Goal: Task Accomplishment & Management: Manage account settings

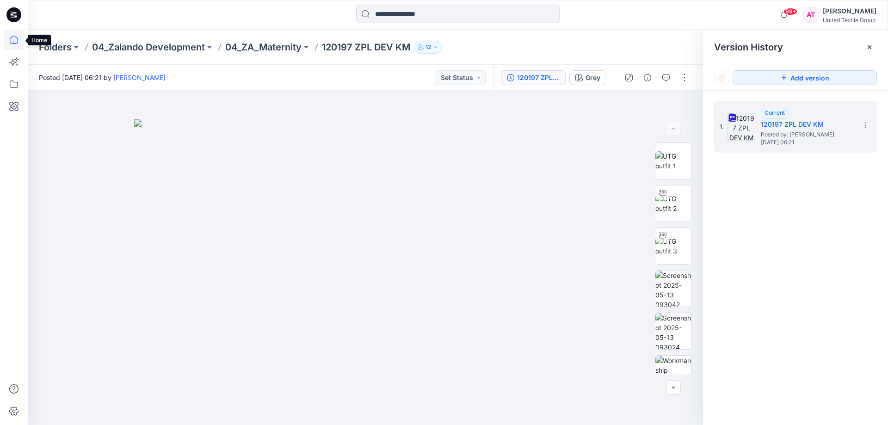
click at [12, 36] on icon at bounding box center [14, 40] width 20 height 20
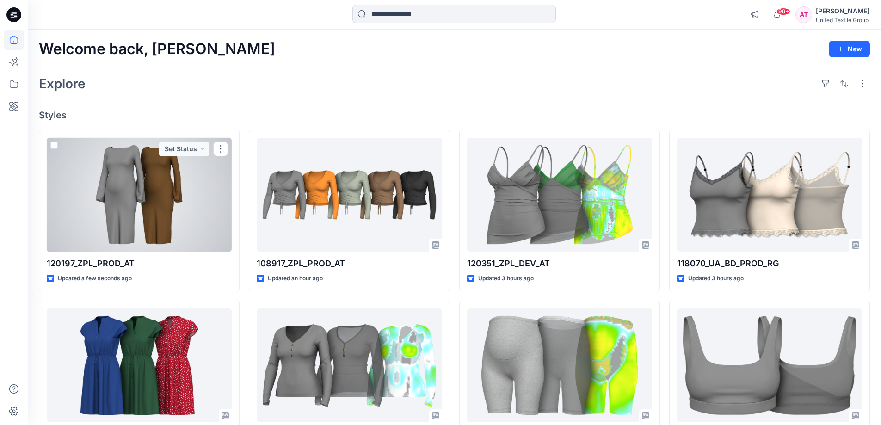
click at [191, 184] on div at bounding box center [139, 195] width 185 height 114
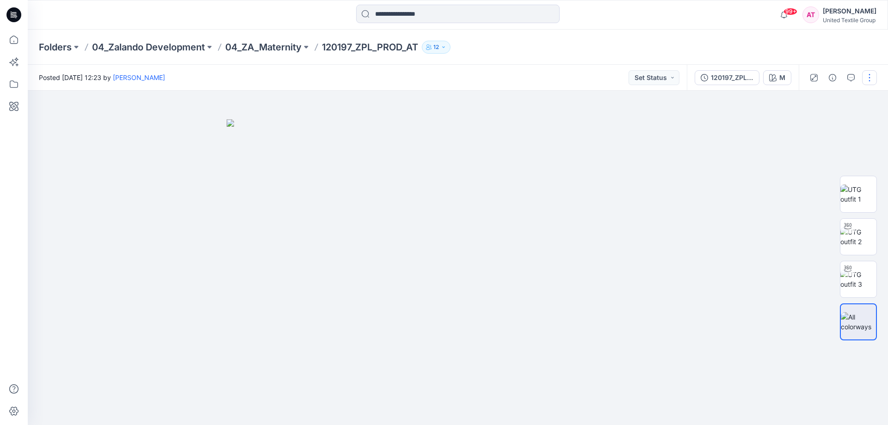
click at [870, 76] on button "button" at bounding box center [869, 77] width 15 height 15
click at [815, 126] on p "Edit" at bounding box center [810, 125] width 12 height 10
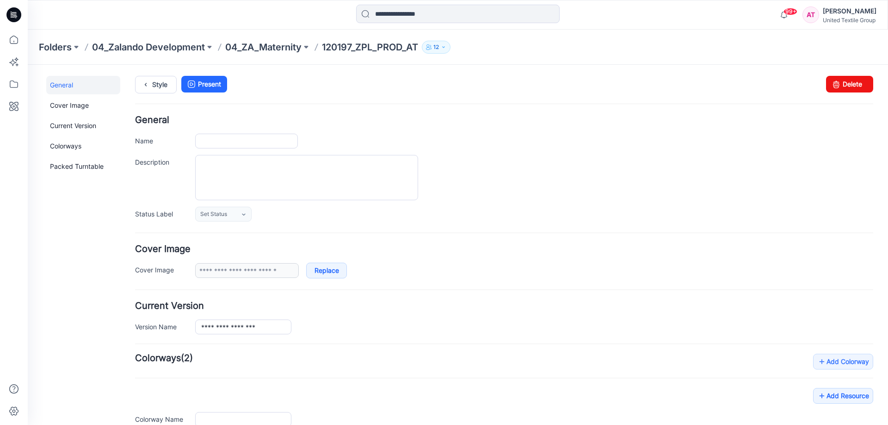
type input "**********"
type input "*"
type input "**********"
drag, startPoint x: 852, startPoint y: 87, endPoint x: 516, endPoint y: 96, distance: 335.8
click at [852, 87] on link "Delete" at bounding box center [849, 84] width 47 height 17
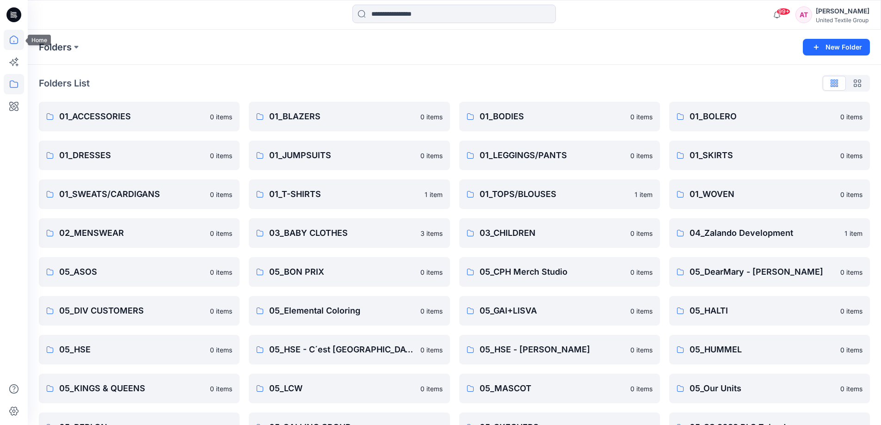
click at [15, 39] on icon at bounding box center [14, 40] width 20 height 20
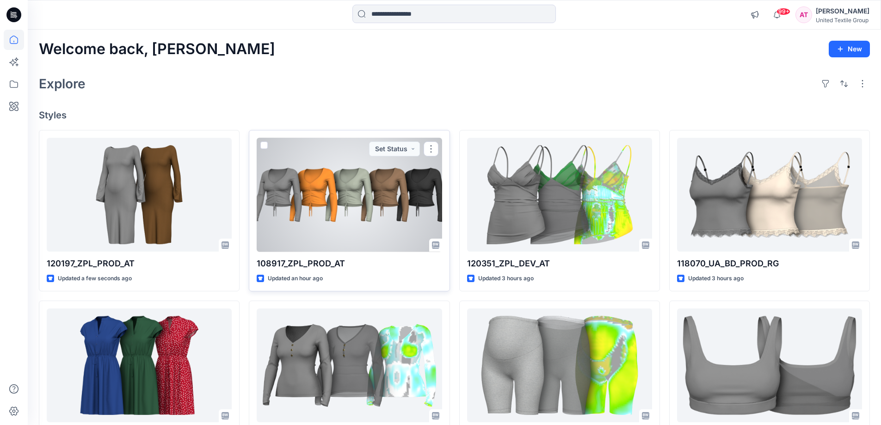
click at [344, 235] on div at bounding box center [349, 195] width 185 height 114
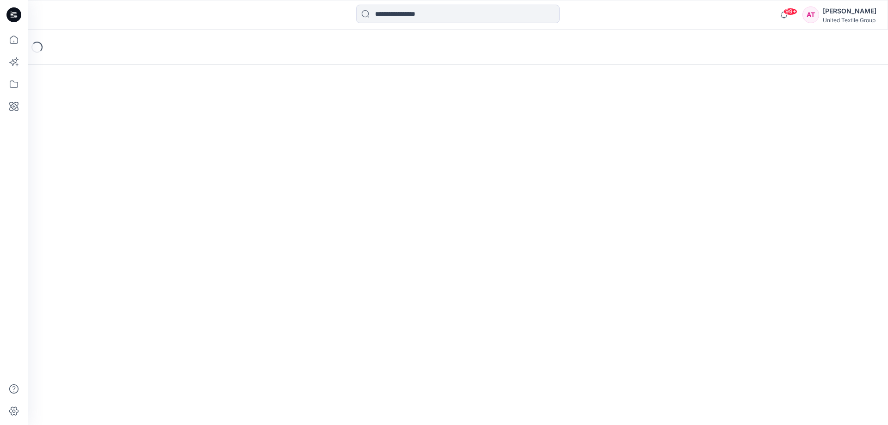
click at [344, 235] on div "Loading..." at bounding box center [458, 227] width 860 height 395
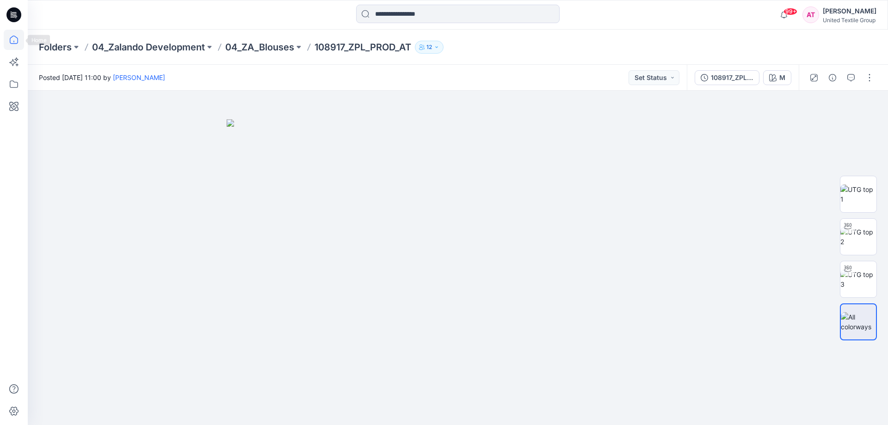
click at [17, 35] on icon at bounding box center [14, 40] width 20 height 20
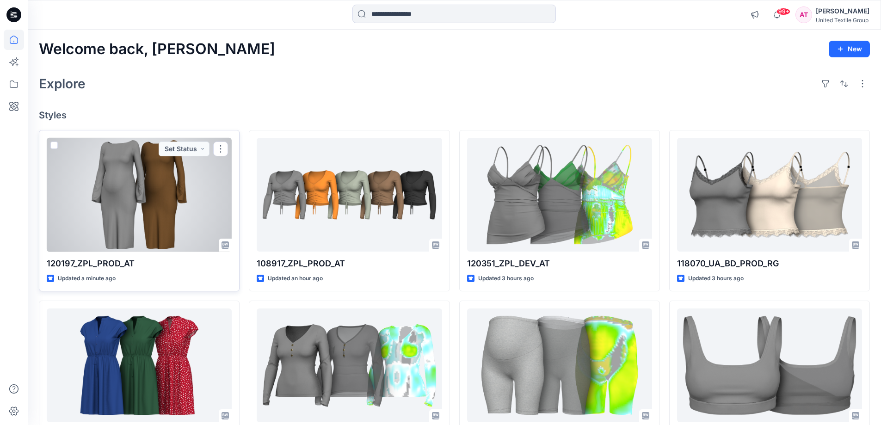
click at [175, 215] on div at bounding box center [139, 195] width 185 height 114
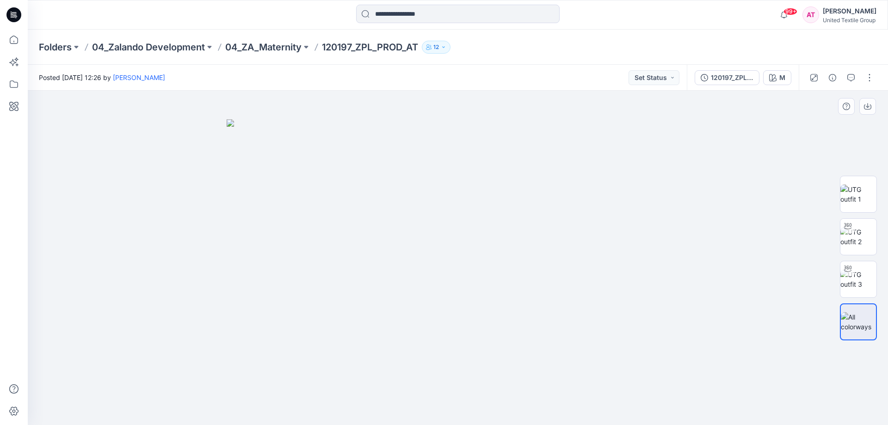
click at [457, 394] on img at bounding box center [458, 272] width 462 height 306
click at [863, 277] on img at bounding box center [858, 279] width 36 height 19
drag, startPoint x: 489, startPoint y: 350, endPoint x: 467, endPoint y: 216, distance: 135.3
click at [467, 216] on img at bounding box center [458, 165] width 520 height 520
drag, startPoint x: 501, startPoint y: 192, endPoint x: 484, endPoint y: 264, distance: 73.7
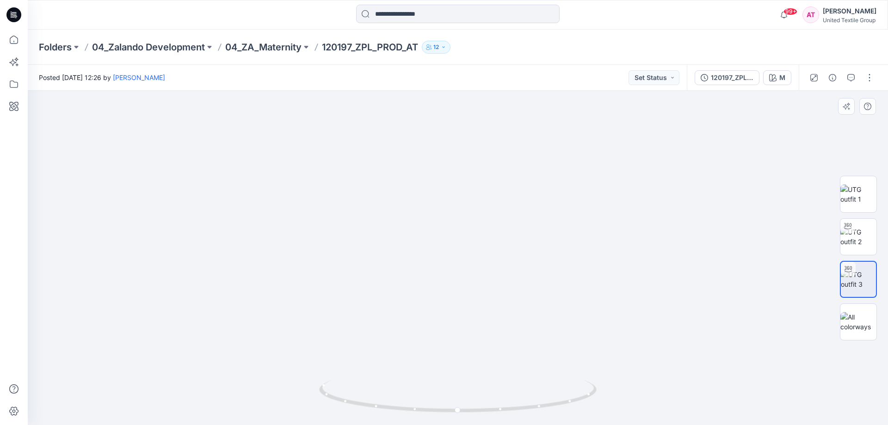
click at [484, 264] on img at bounding box center [442, 18] width 902 height 813
drag, startPoint x: 585, startPoint y: 401, endPoint x: 497, endPoint y: 406, distance: 88.4
click at [497, 406] on icon at bounding box center [459, 397] width 280 height 35
click at [870, 83] on button "button" at bounding box center [869, 77] width 15 height 15
click at [812, 124] on p "Edit" at bounding box center [810, 125] width 12 height 10
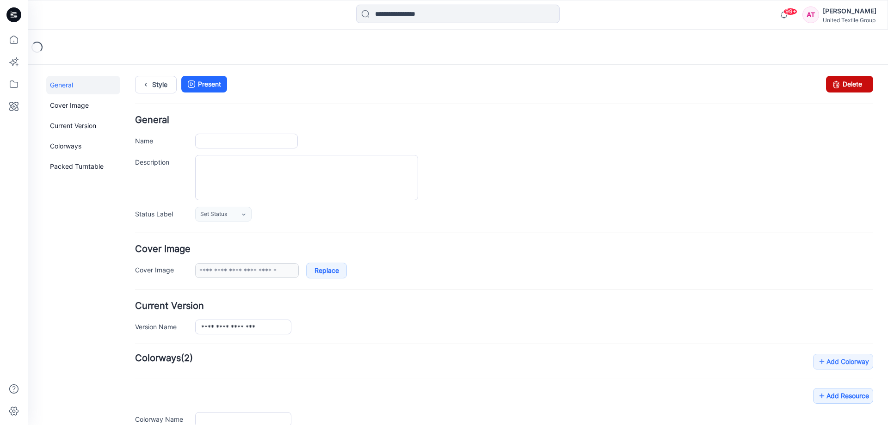
type input "**********"
type input "*"
type input "**********"
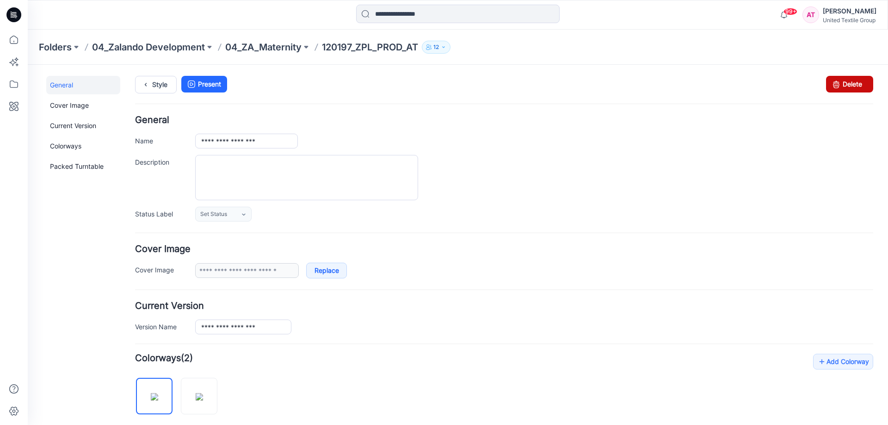
drag, startPoint x: 848, startPoint y: 86, endPoint x: 512, endPoint y: 99, distance: 335.9
click at [848, 86] on link "Delete" at bounding box center [849, 84] width 47 height 17
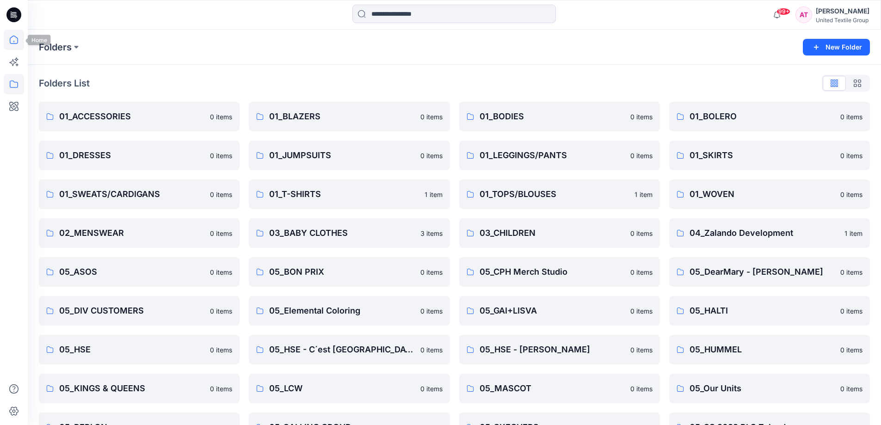
click at [14, 38] on icon at bounding box center [14, 40] width 20 height 20
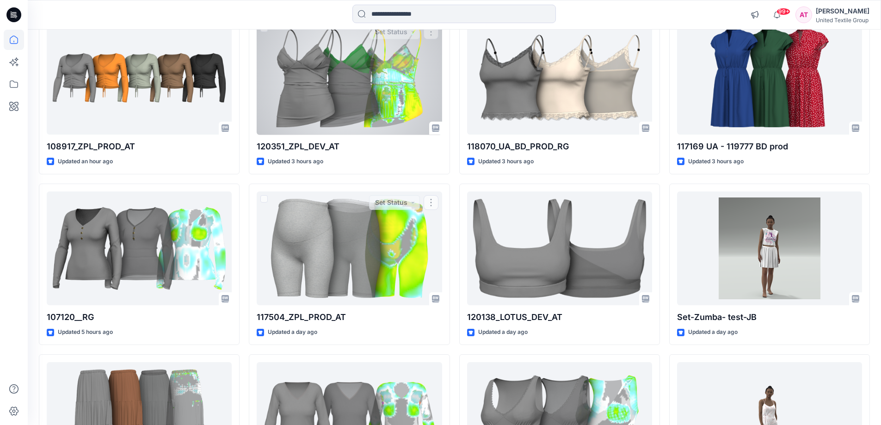
scroll to position [71, 0]
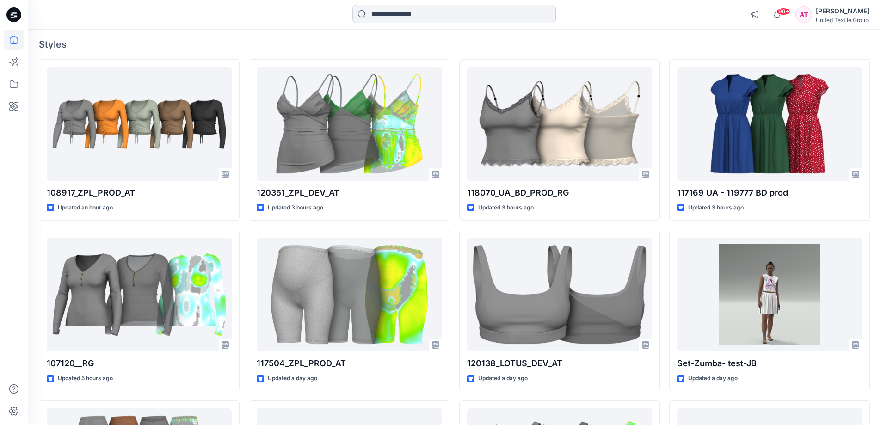
click at [399, 11] on input at bounding box center [453, 14] width 203 height 18
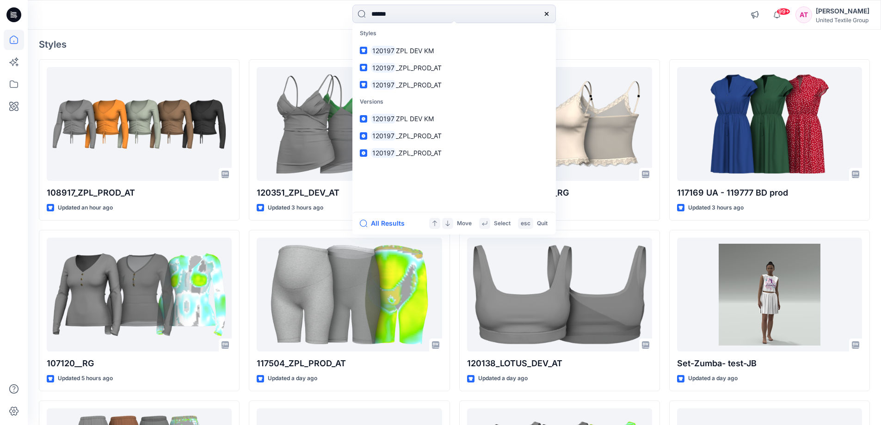
type input "******"
click at [267, 46] on h4 "Styles" at bounding box center [454, 44] width 831 height 11
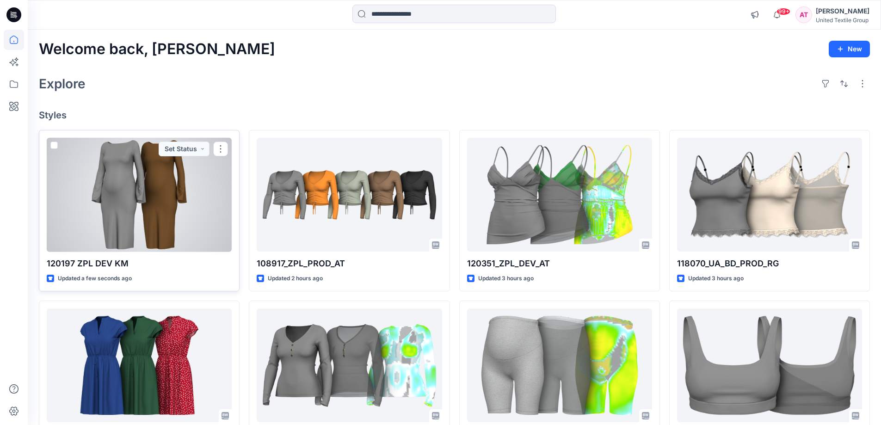
click at [144, 194] on div at bounding box center [139, 195] width 185 height 114
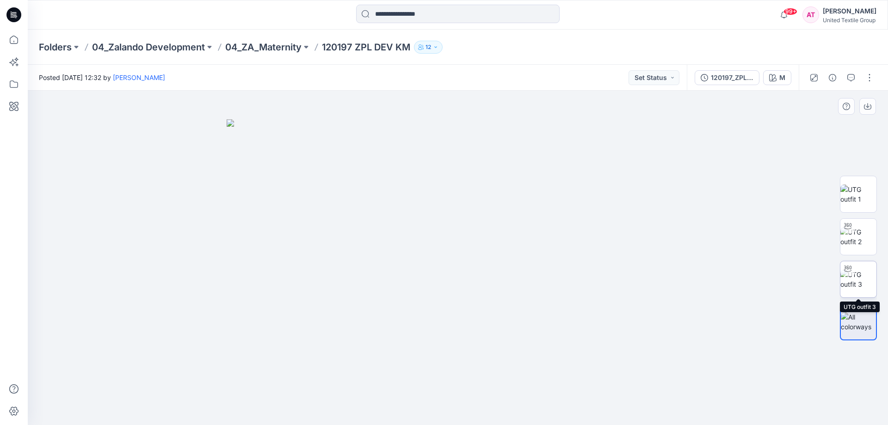
click at [860, 279] on img at bounding box center [858, 279] width 36 height 19
drag, startPoint x: 469, startPoint y: 344, endPoint x: 487, endPoint y: 251, distance: 94.8
click at [474, 209] on img at bounding box center [458, 165] width 520 height 520
drag, startPoint x: 476, startPoint y: 148, endPoint x: 483, endPoint y: 225, distance: 76.6
click at [483, 225] on img at bounding box center [464, 17] width 902 height 816
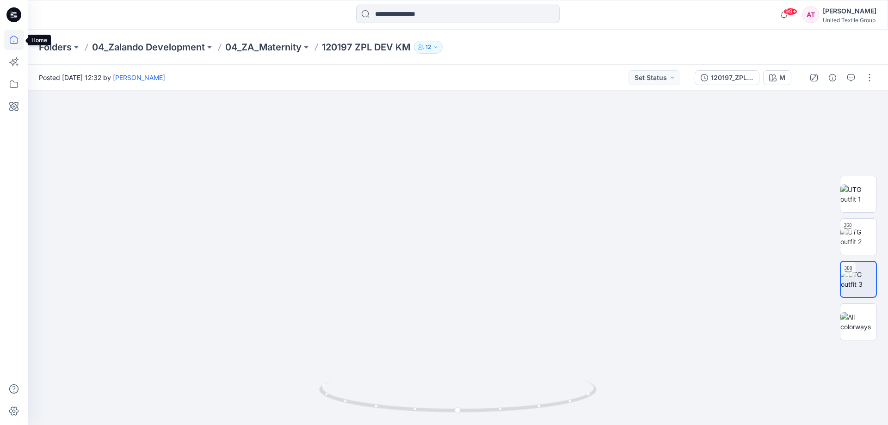
click at [11, 37] on icon at bounding box center [14, 40] width 20 height 20
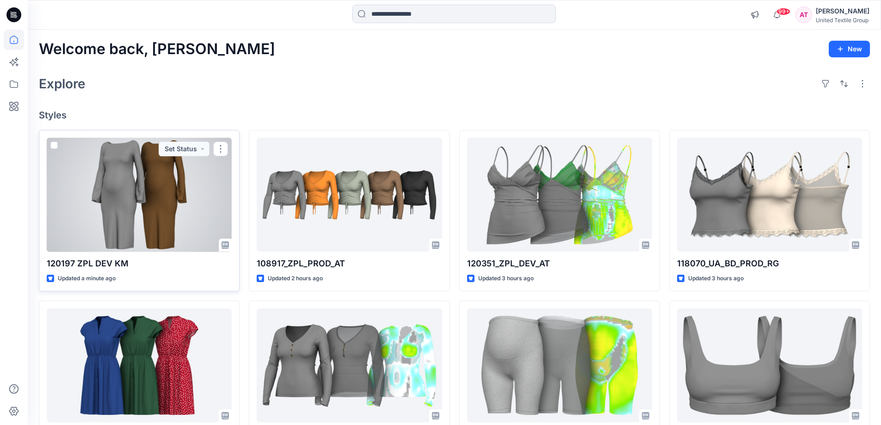
click at [183, 174] on div at bounding box center [139, 195] width 185 height 114
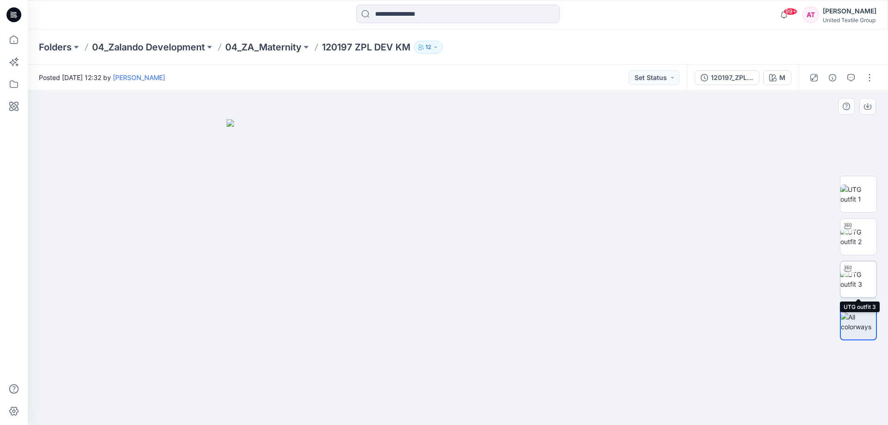
click at [856, 274] on img at bounding box center [858, 279] width 36 height 19
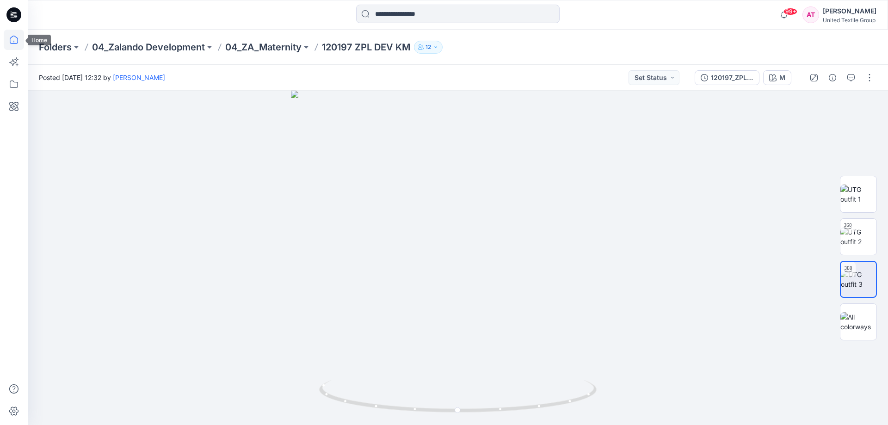
click at [15, 39] on icon at bounding box center [14, 40] width 20 height 20
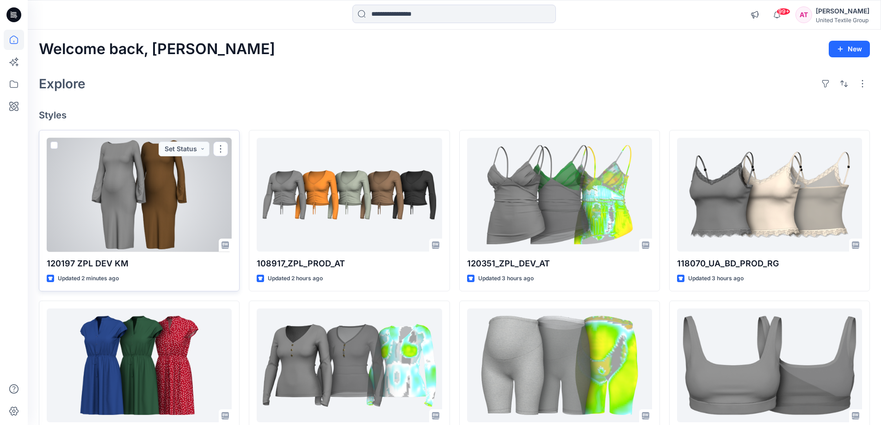
click at [165, 207] on div at bounding box center [139, 195] width 185 height 114
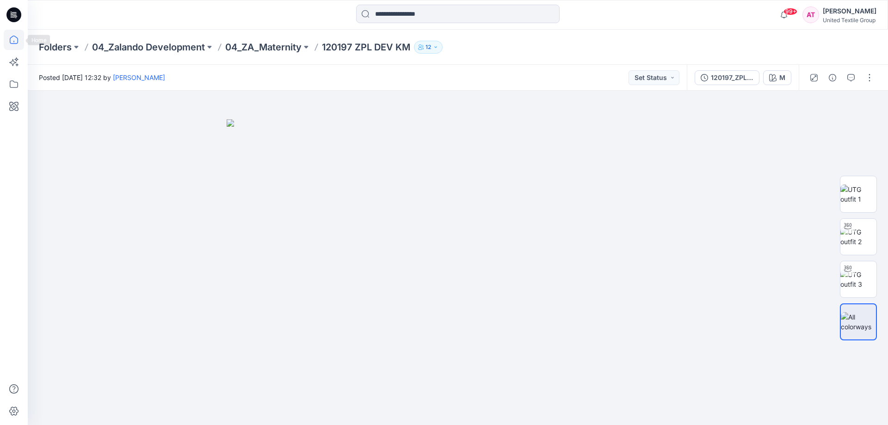
click at [16, 40] on icon at bounding box center [14, 40] width 20 height 20
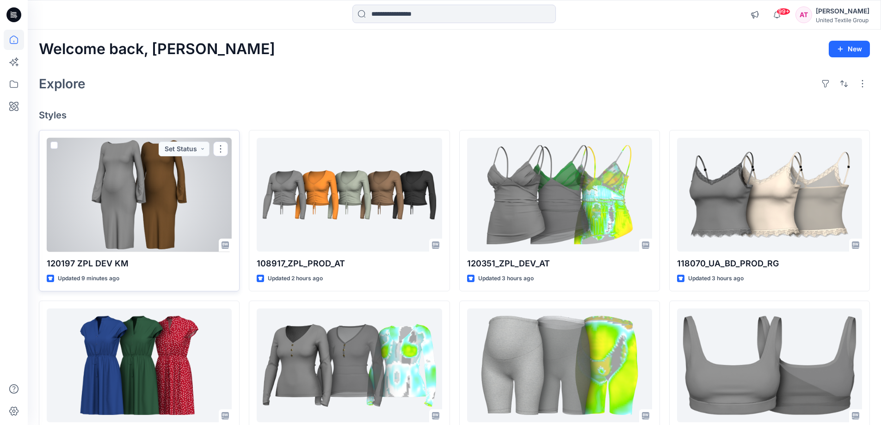
click at [146, 191] on div at bounding box center [139, 195] width 185 height 114
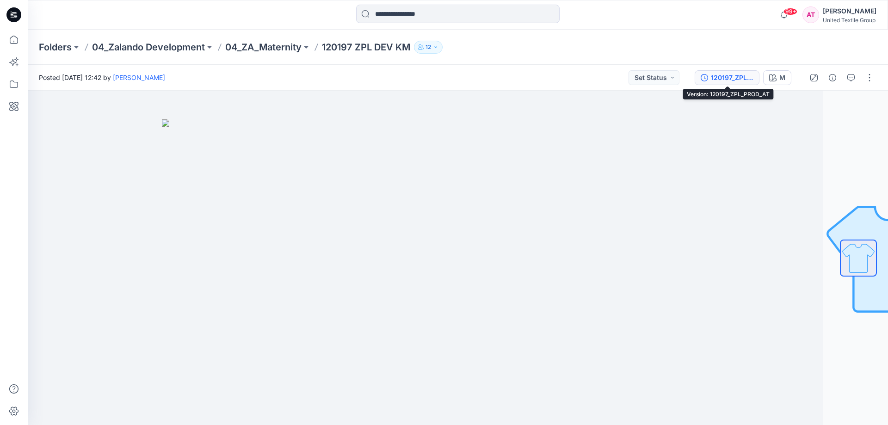
click at [749, 75] on div "120197_ZPL_PROD_AT" at bounding box center [732, 78] width 43 height 10
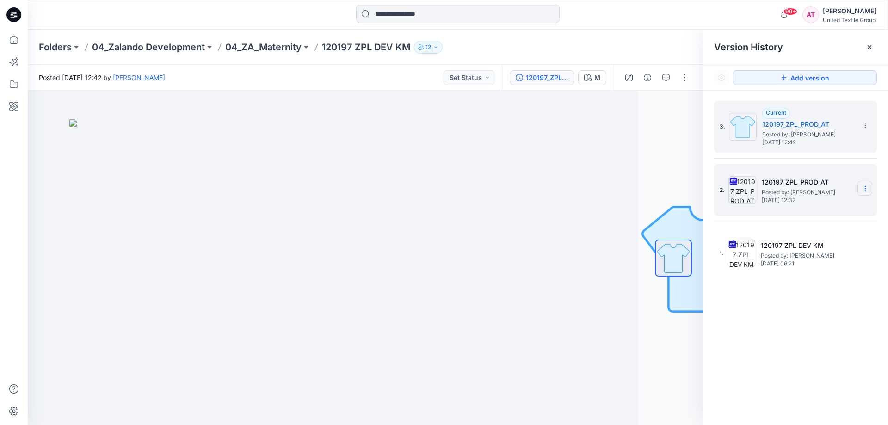
click at [865, 185] on icon at bounding box center [864, 188] width 7 height 7
click at [799, 281] on span "Delete Version" at bounding box center [800, 284] width 43 height 11
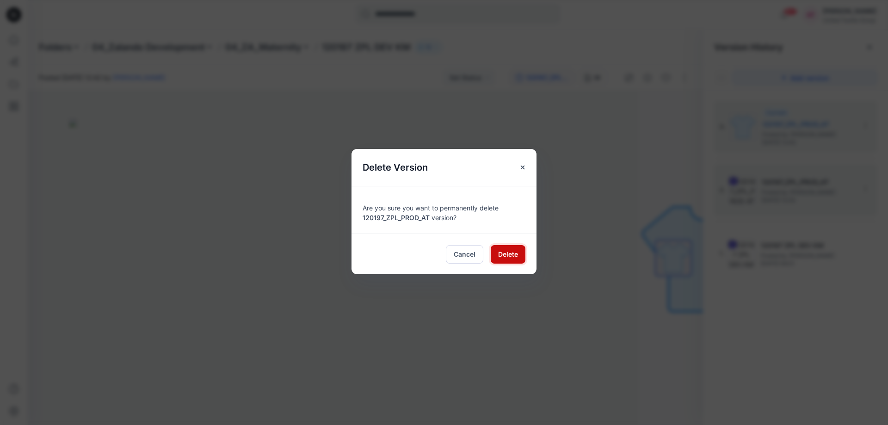
click at [506, 253] on span "Delete" at bounding box center [508, 254] width 20 height 10
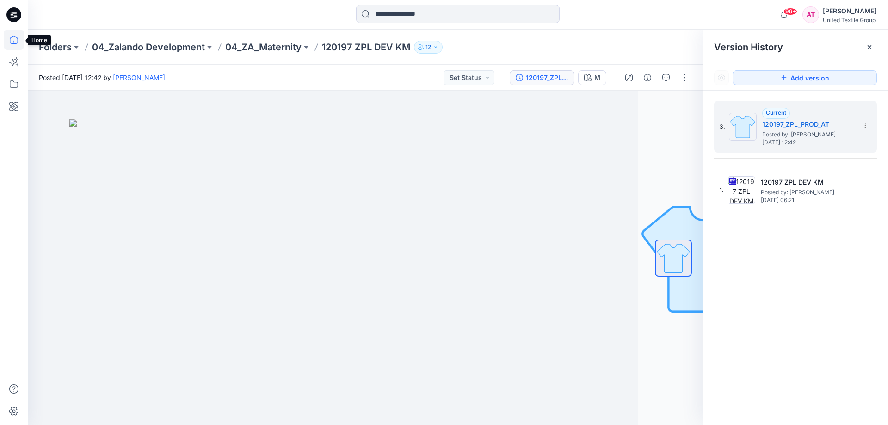
click at [12, 42] on icon at bounding box center [14, 40] width 20 height 20
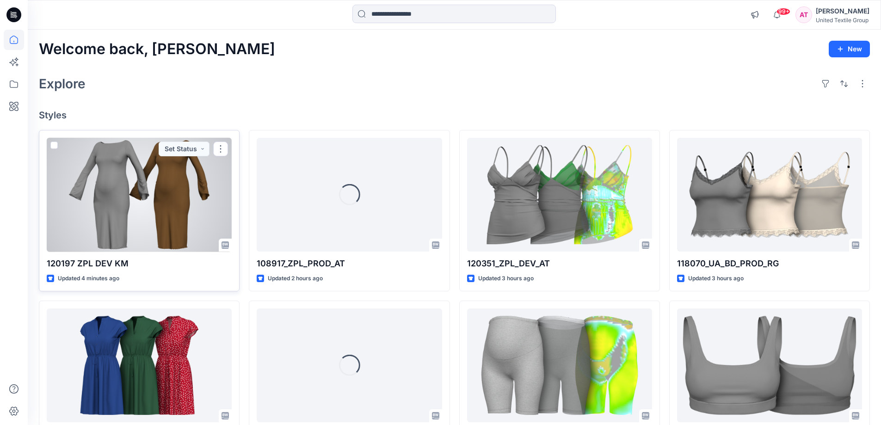
click at [166, 211] on div at bounding box center [139, 195] width 185 height 114
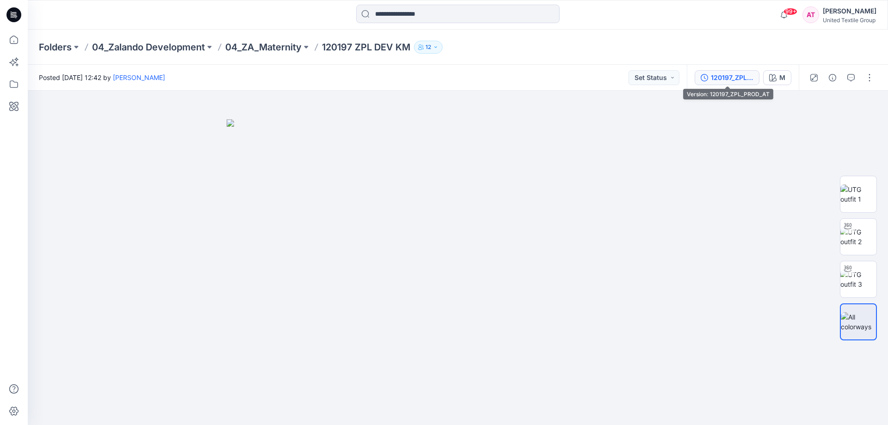
click at [733, 76] on div "120197_ZPL_PROD_AT" at bounding box center [732, 78] width 43 height 10
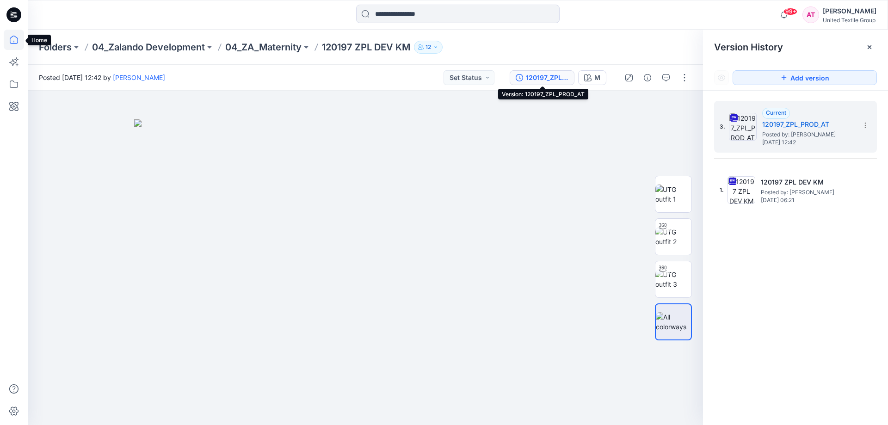
click at [14, 41] on icon at bounding box center [13, 42] width 0 height 2
